Goal: Information Seeking & Learning: Learn about a topic

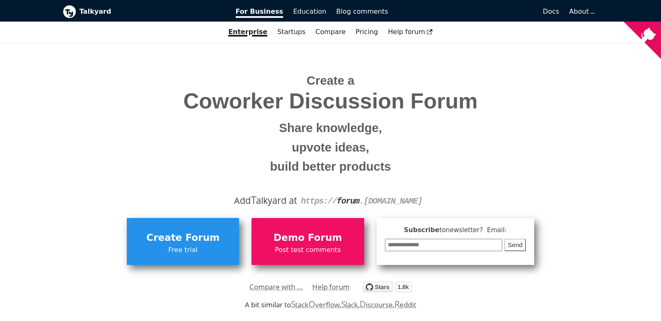
click at [86, 13] on b "Talkyard" at bounding box center [151, 11] width 145 height 11
click at [292, 28] on link "Startups" at bounding box center [291, 32] width 38 height 14
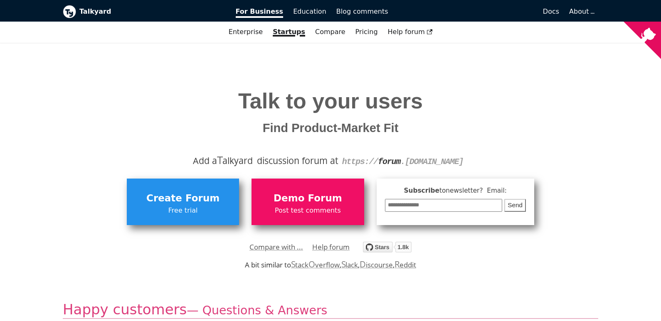
click at [292, 30] on link "Startups" at bounding box center [289, 32] width 42 height 14
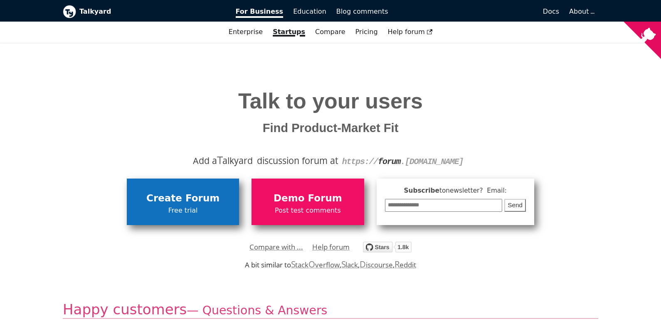
click at [191, 194] on span "Create Forum" at bounding box center [183, 199] width 104 height 16
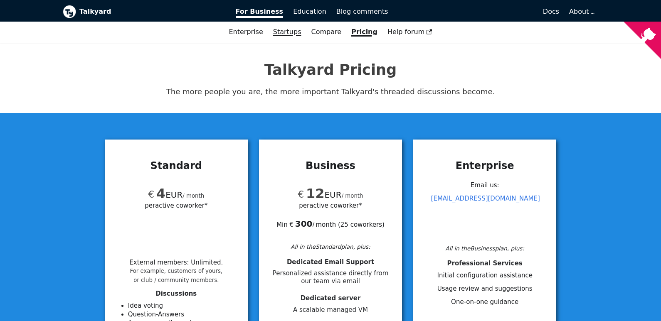
click at [280, 31] on link "Startups" at bounding box center [287, 32] width 38 height 14
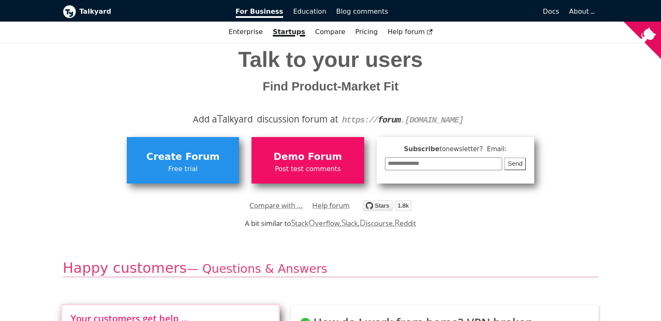
scroll to position [83, 0]
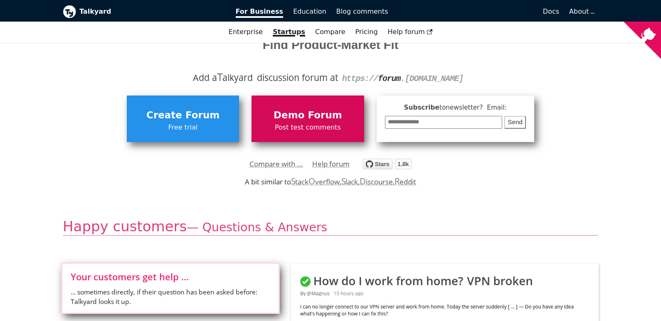
click at [306, 116] on span "Demo Forum" at bounding box center [307, 116] width 104 height 16
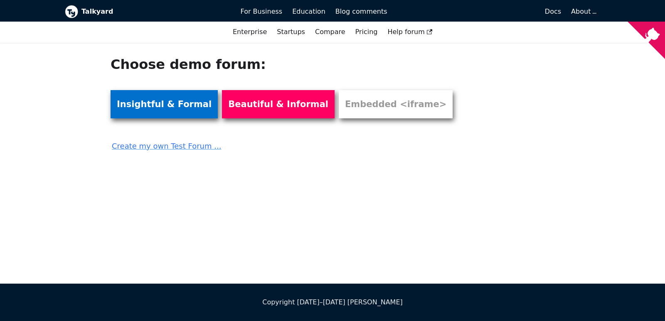
click at [179, 109] on link "Insightful & Formal" at bounding box center [164, 104] width 107 height 28
